Goal: Information Seeking & Learning: Learn about a topic

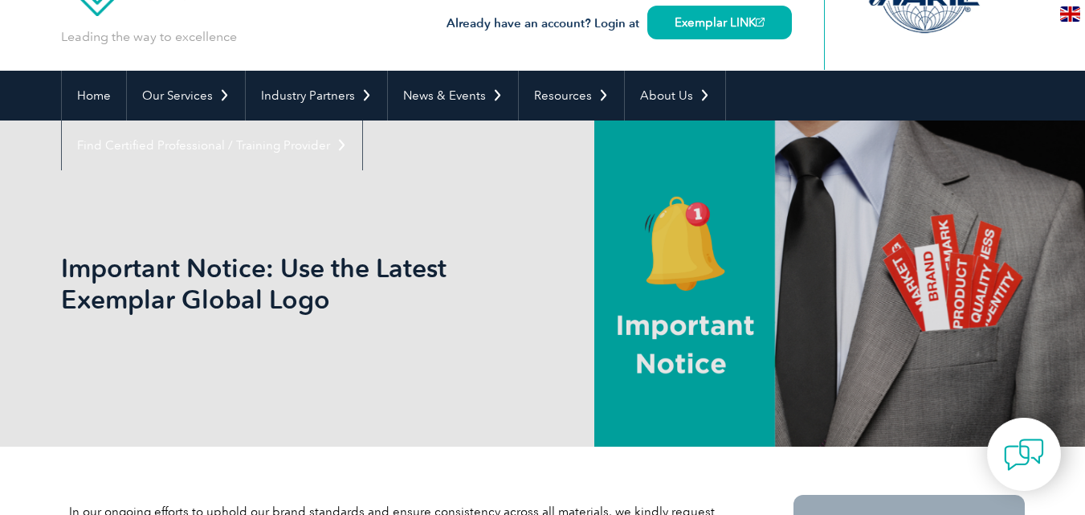
scroll to position [80, 0]
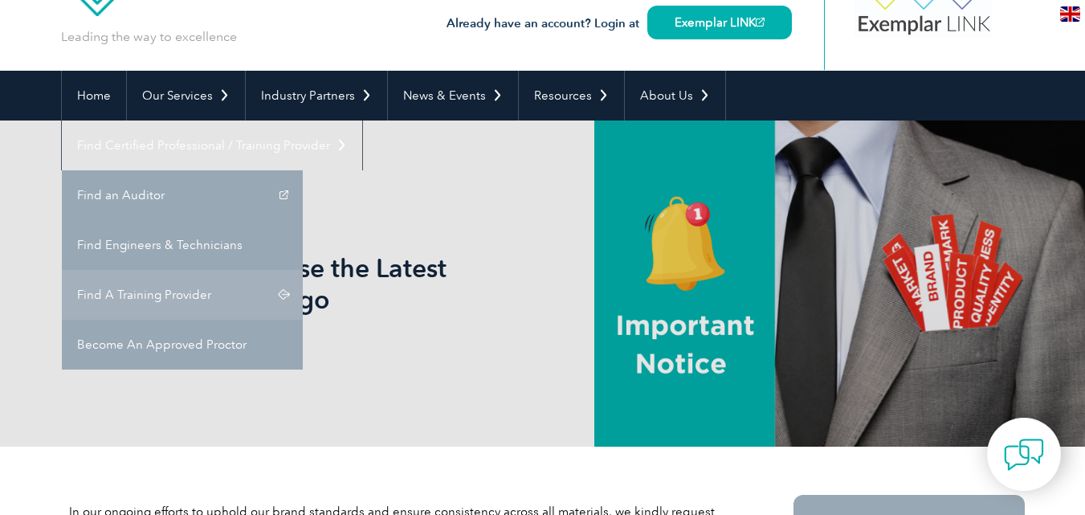
click at [303, 270] on link "Find A Training Provider" at bounding box center [182, 295] width 241 height 50
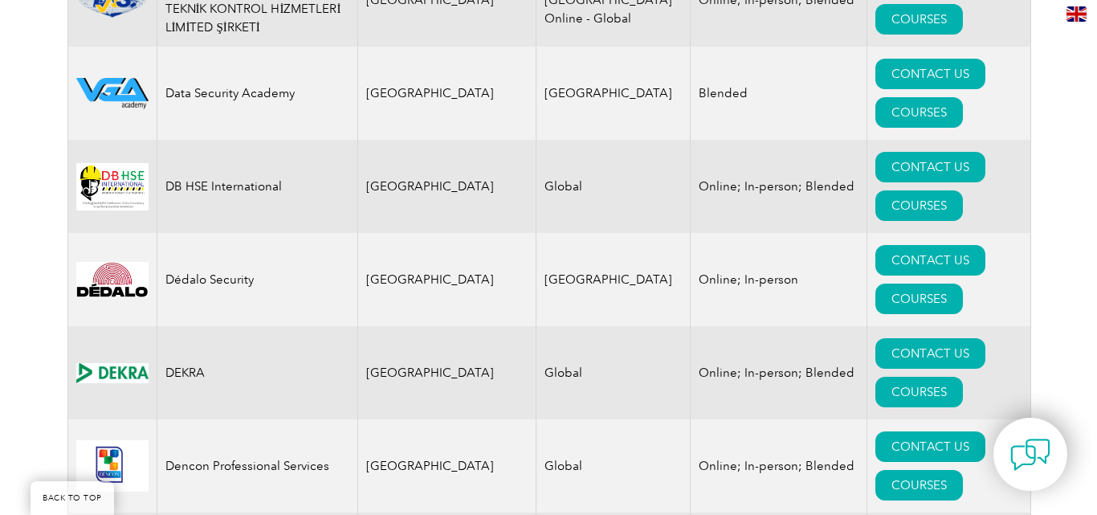
scroll to position [6814, 0]
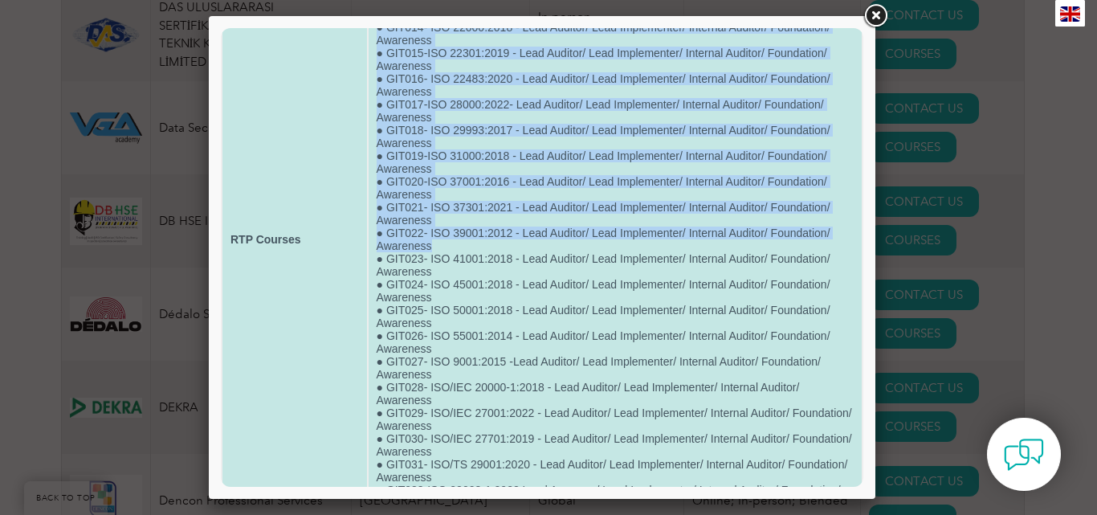
scroll to position [776, 0]
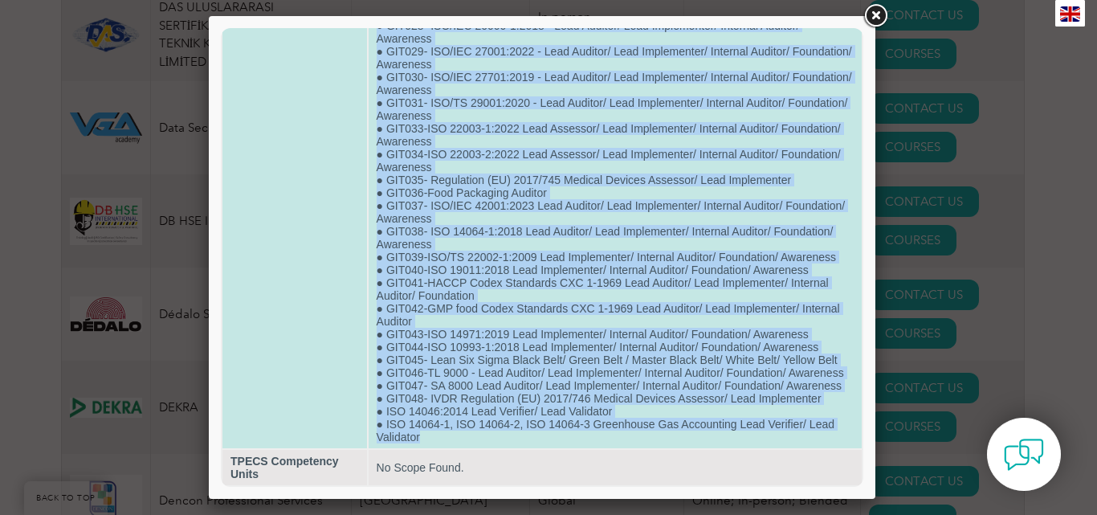
drag, startPoint x: 385, startPoint y: 79, endPoint x: 626, endPoint y: 438, distance: 432.0
copy td "GIT032-Clean Rooms and Sterilization Expert ● GIT001-BS 10012:2017 - Lead Audit…"
